Goal: Find specific page/section: Find specific page/section

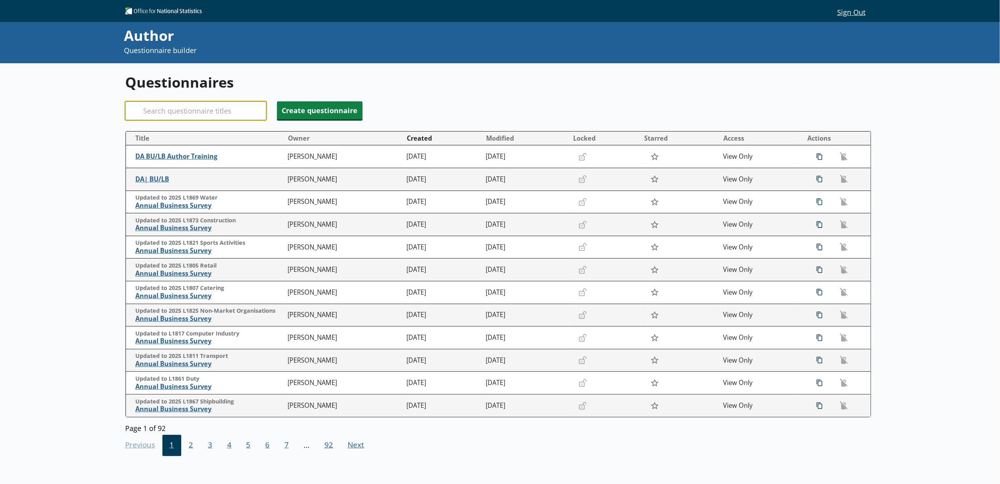
click at [217, 115] on input "Search" at bounding box center [195, 110] width 141 height 19
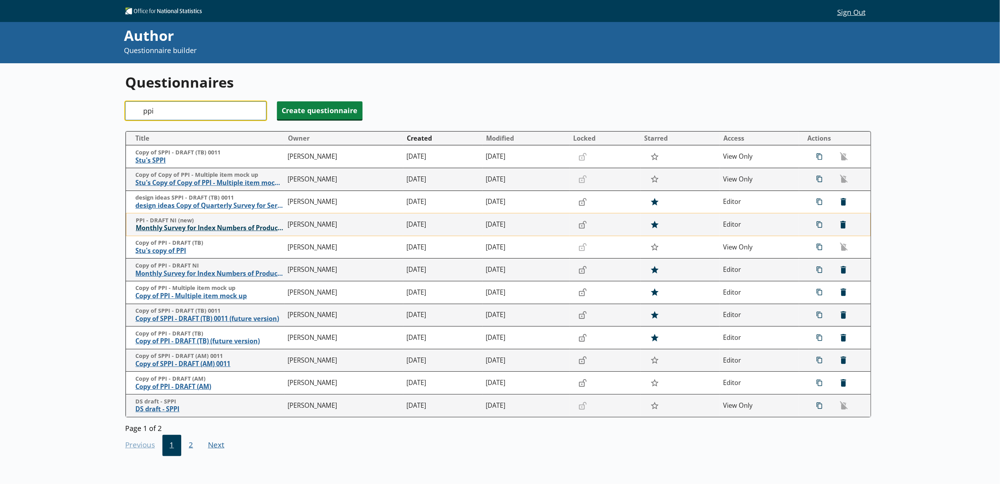
type input "ppi"
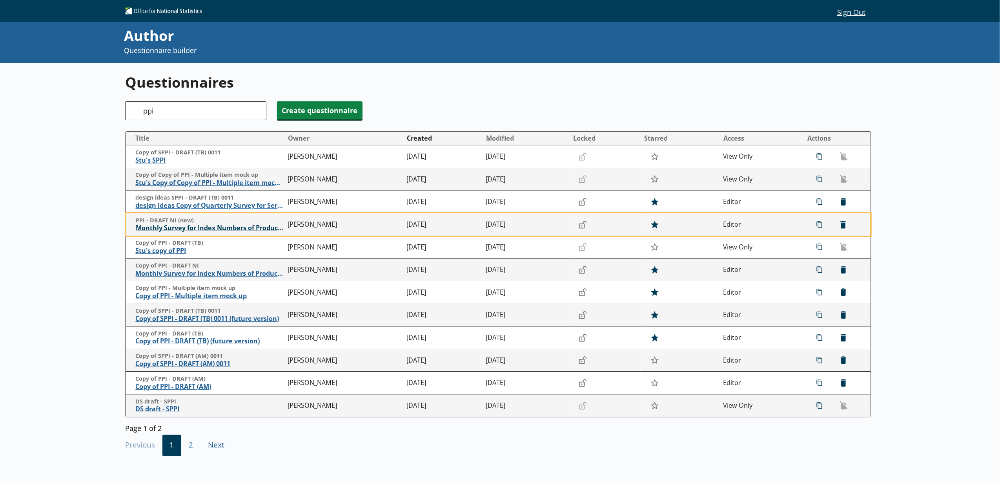
click at [172, 230] on span "Monthly Survey for Index Numbers of Producer Prices - Price Quotation Return" at bounding box center [210, 228] width 148 height 8
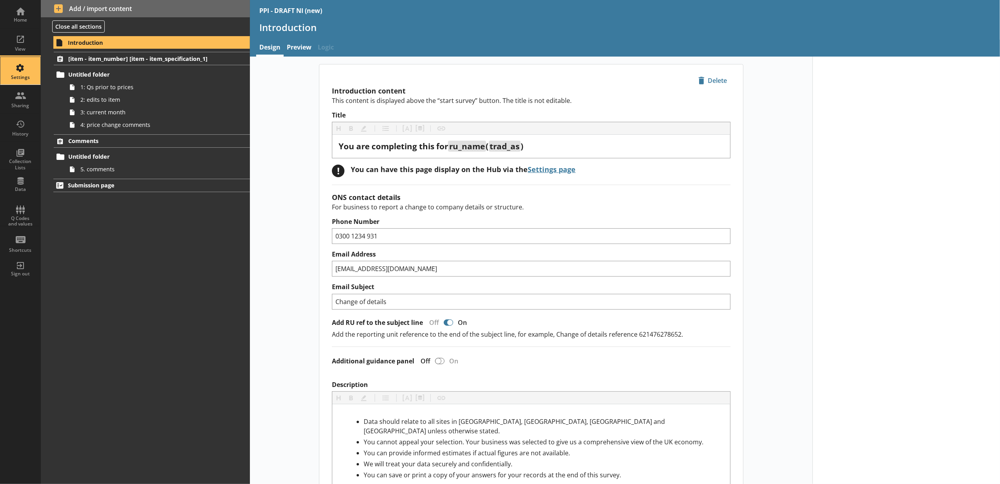
click at [20, 71] on div "Settings" at bounding box center [20, 70] width 27 height 27
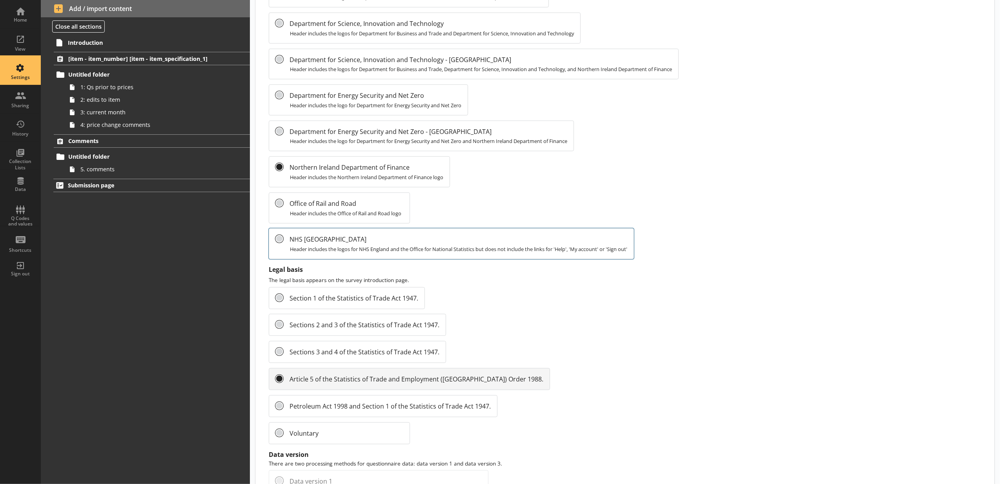
scroll to position [611, 0]
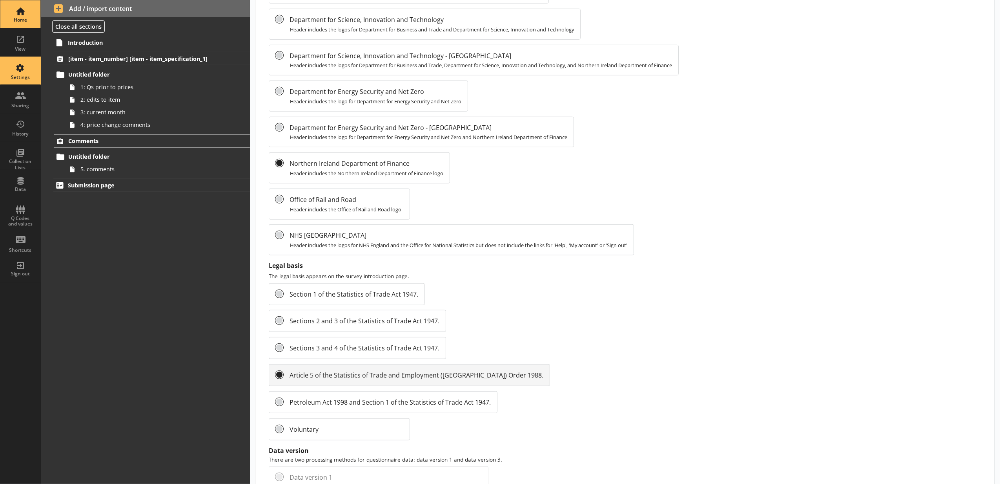
click at [35, 11] on link "Home" at bounding box center [20, 14] width 41 height 28
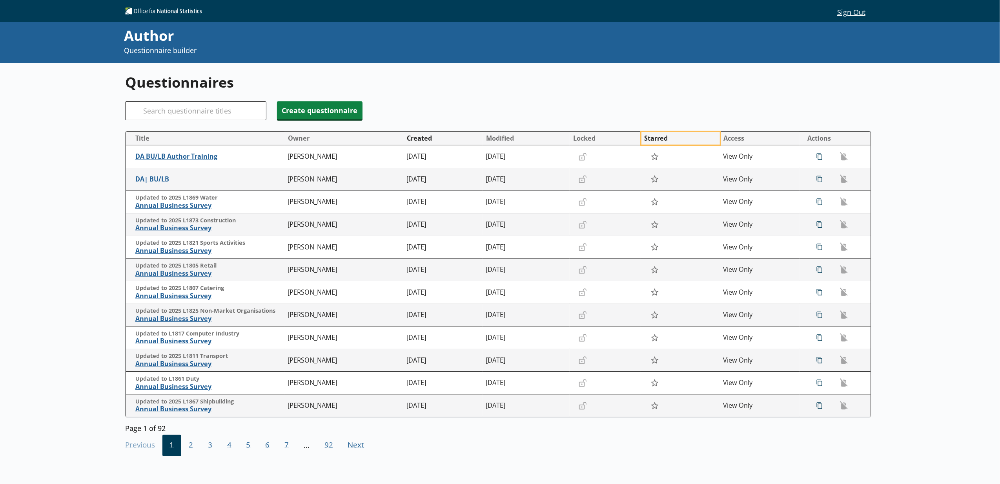
click at [642, 142] on button "Starred" at bounding box center [681, 138] width 78 height 13
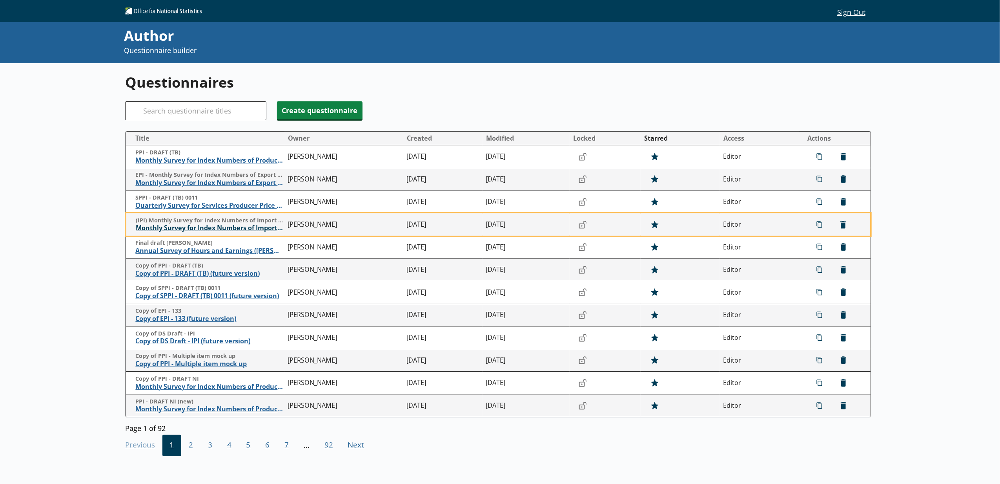
click at [206, 228] on span "Monthly Survey for Index Numbers of Import Prices - Price Quotation Return" at bounding box center [210, 228] width 148 height 8
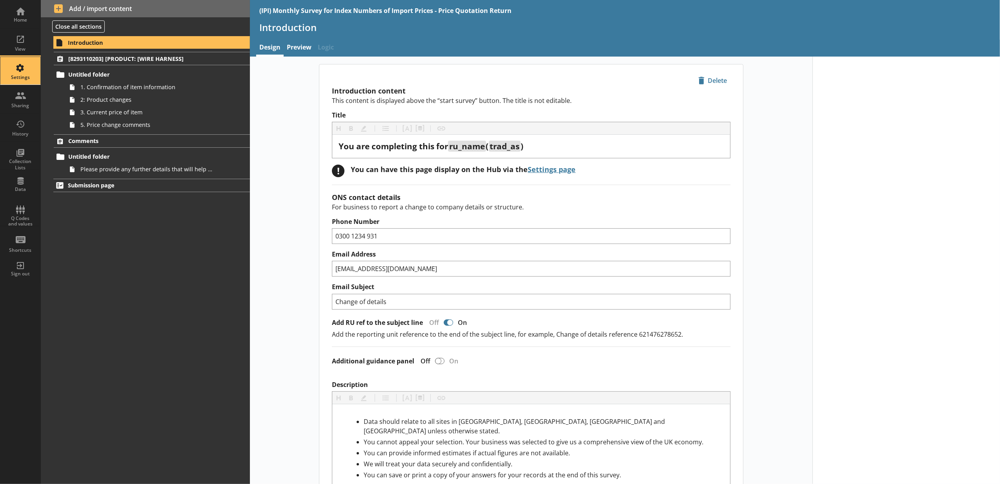
click at [20, 84] on div "Settings" at bounding box center [20, 70] width 27 height 27
